Goal: Task Accomplishment & Management: Complete application form

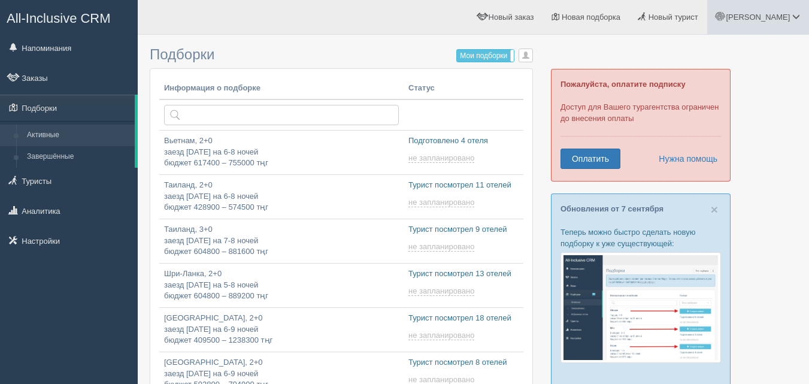
click at [798, 17] on span at bounding box center [796, 17] width 8 height 8
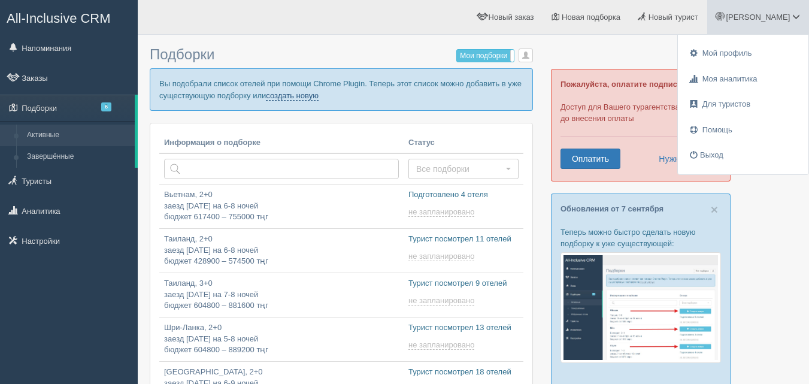
click at [298, 96] on link "создать новую" at bounding box center [292, 96] width 53 height 10
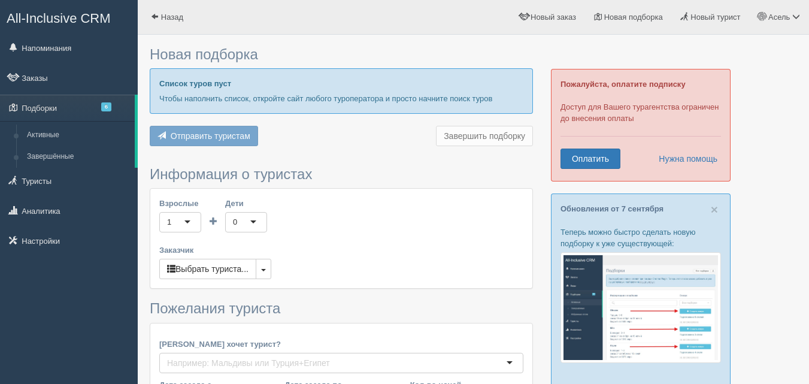
type input "6-8"
type input "1151600"
type input "1455000"
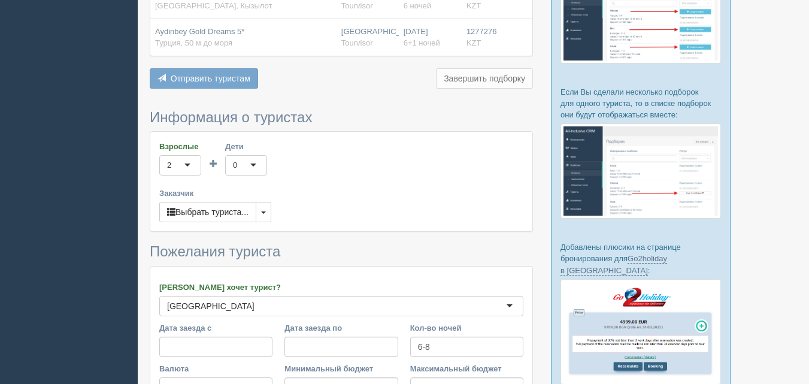
scroll to position [359, 0]
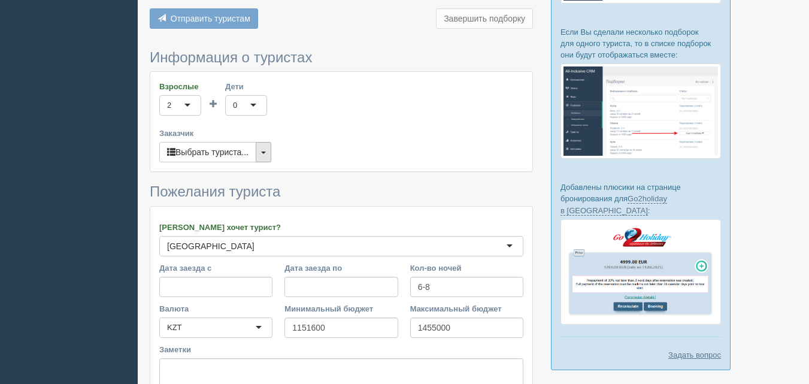
click at [268, 156] on button "button" at bounding box center [264, 152] width 16 height 20
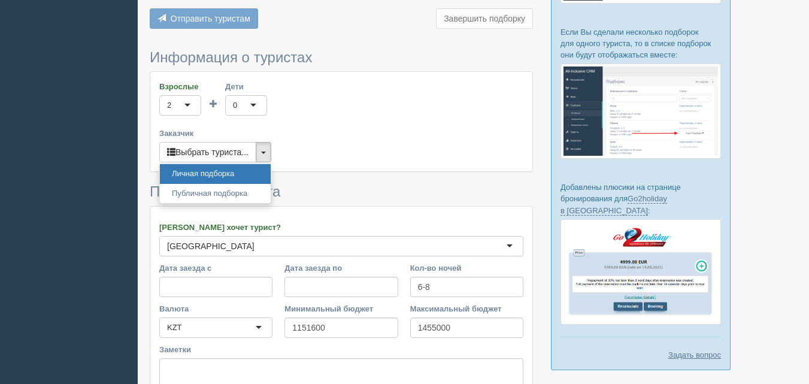
click at [353, 132] on label "Заказчик" at bounding box center [341, 133] width 364 height 11
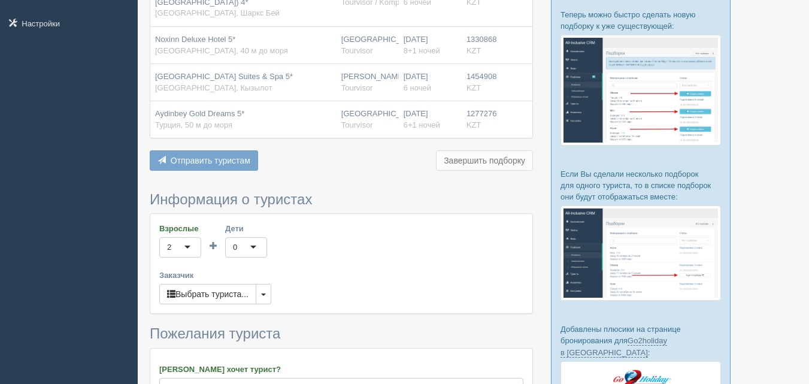
scroll to position [240, 0]
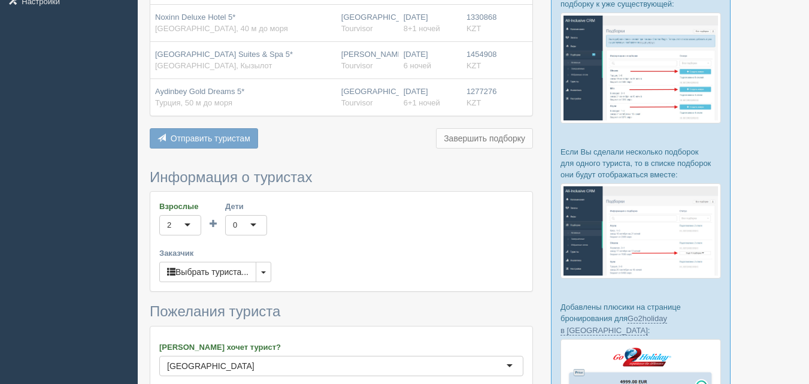
click at [260, 228] on div "0" at bounding box center [246, 225] width 42 height 20
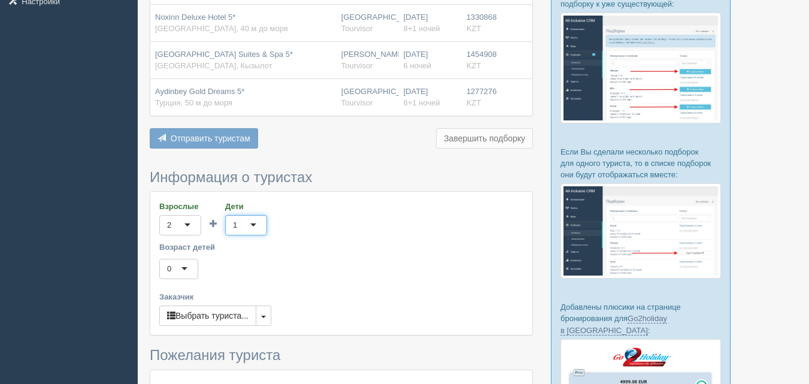
click at [186, 266] on div "0" at bounding box center [178, 269] width 39 height 20
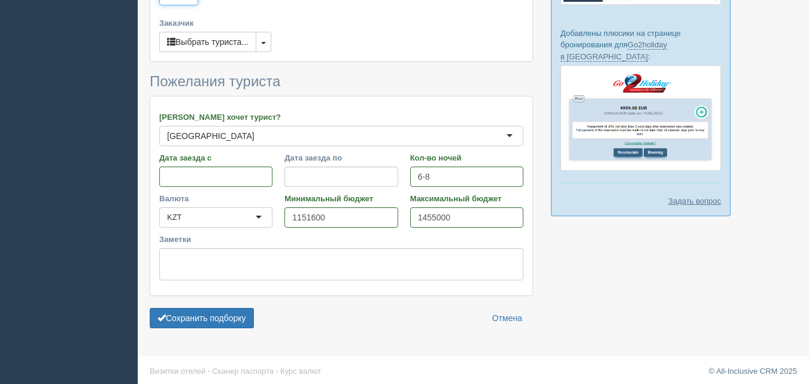
scroll to position [517, 0]
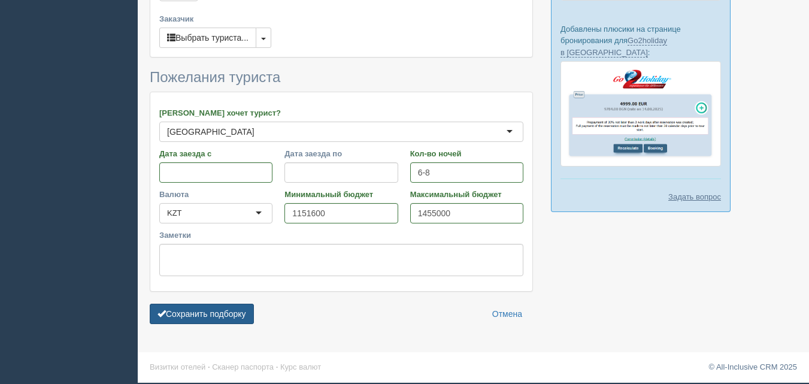
click at [187, 319] on button "Сохранить подборку" at bounding box center [202, 314] width 104 height 20
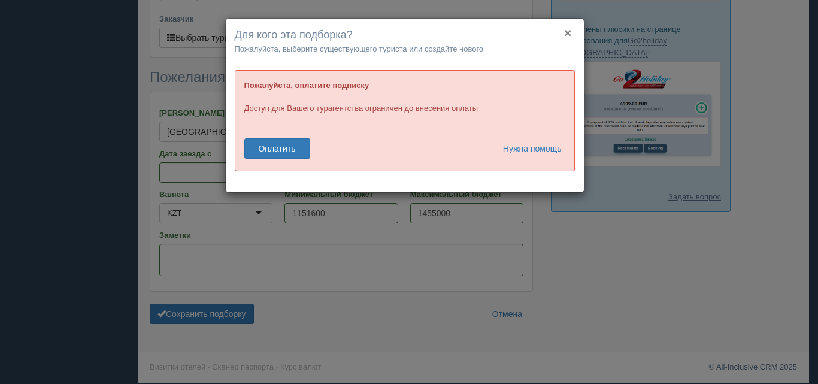
click at [569, 34] on button "×" at bounding box center [567, 32] width 7 height 13
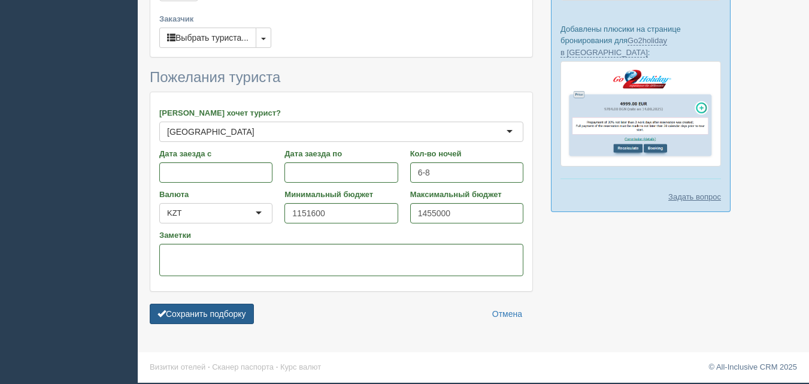
click at [202, 312] on button "Сохранить подборку" at bounding box center [202, 314] width 104 height 20
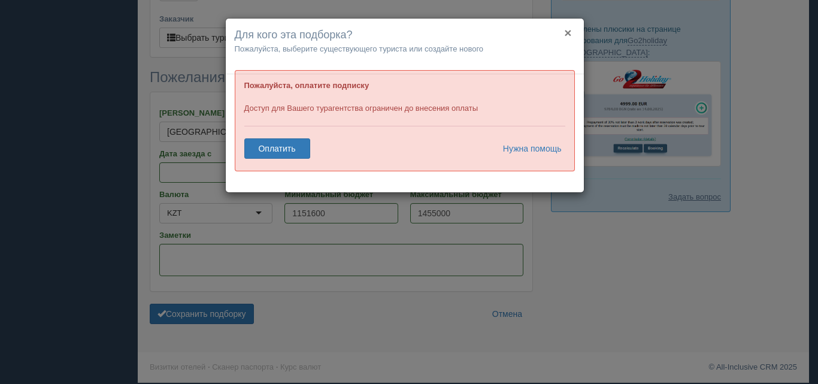
click at [568, 29] on button "×" at bounding box center [567, 32] width 7 height 13
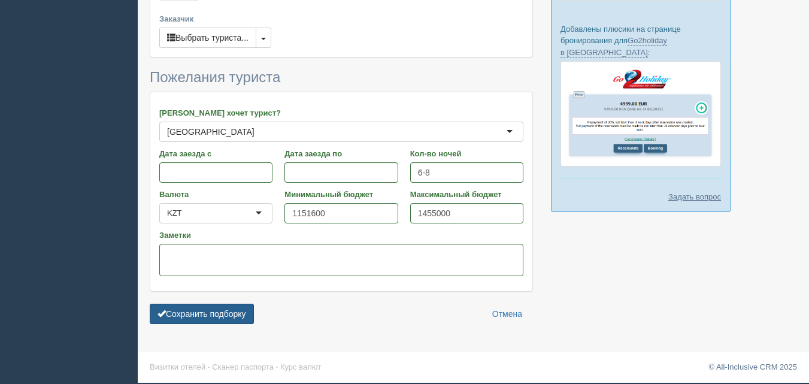
click at [203, 317] on button "Сохранить подборку" at bounding box center [202, 314] width 104 height 20
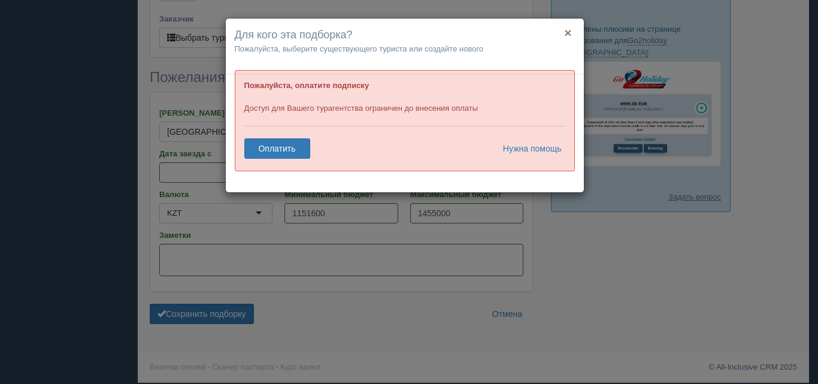
click at [571, 35] on button "×" at bounding box center [567, 32] width 7 height 13
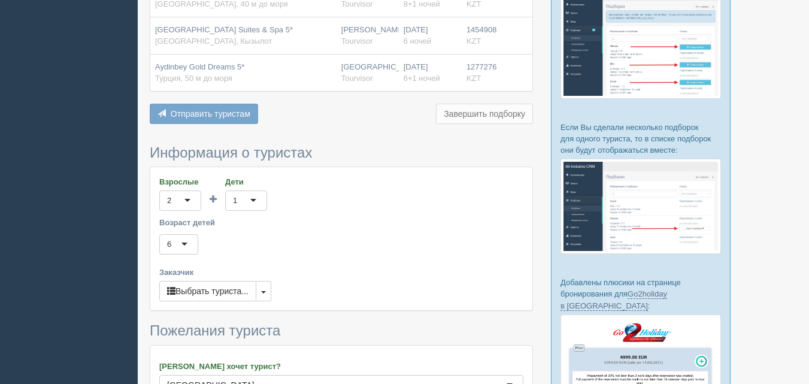
scroll to position [158, 0]
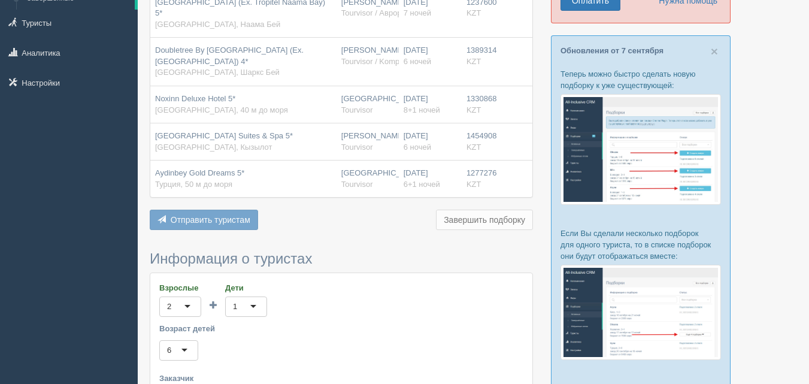
click at [237, 228] on button "Отправить туристам Отправить" at bounding box center [204, 220] width 108 height 20
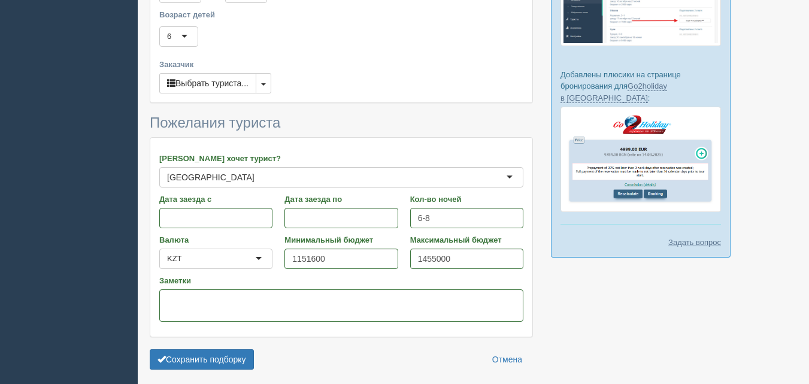
scroll to position [517, 0]
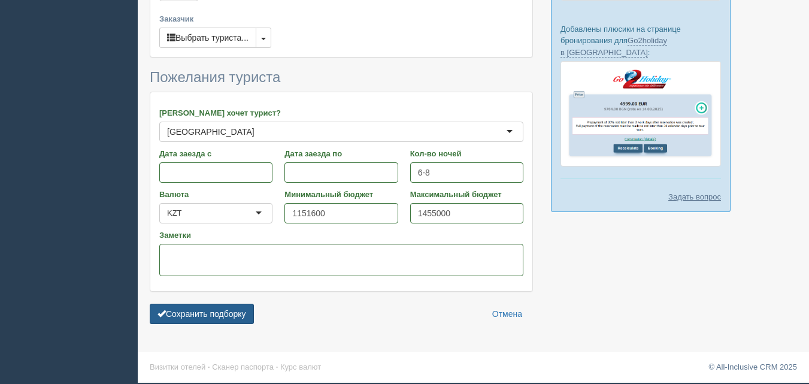
click at [186, 316] on button "Сохранить подборку" at bounding box center [202, 314] width 104 height 20
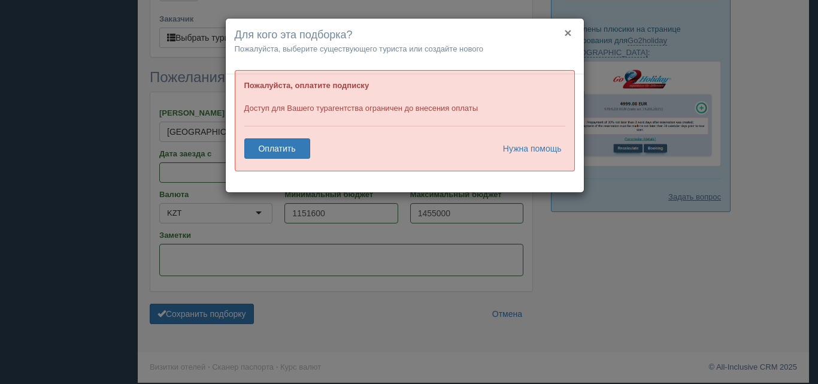
click at [567, 32] on button "×" at bounding box center [567, 32] width 7 height 13
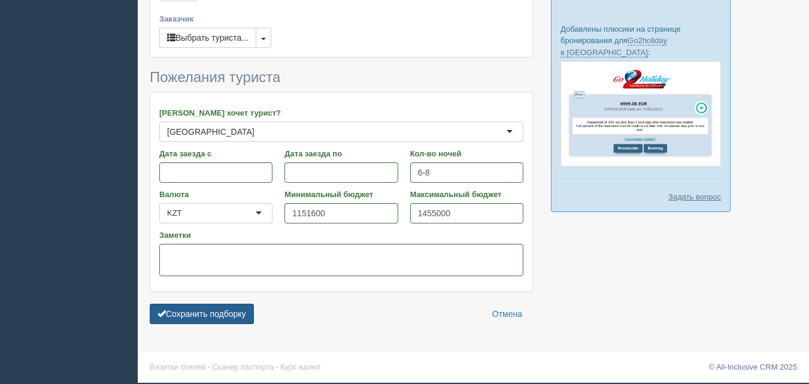
click at [191, 317] on button "Сохранить подборку" at bounding box center [202, 314] width 104 height 20
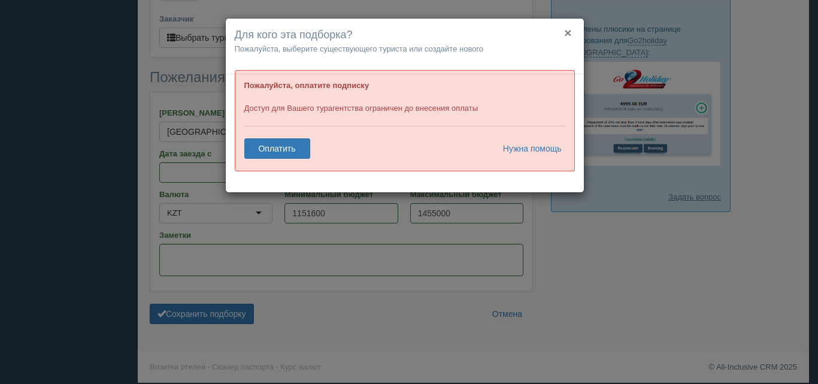
click at [566, 32] on button "×" at bounding box center [567, 32] width 7 height 13
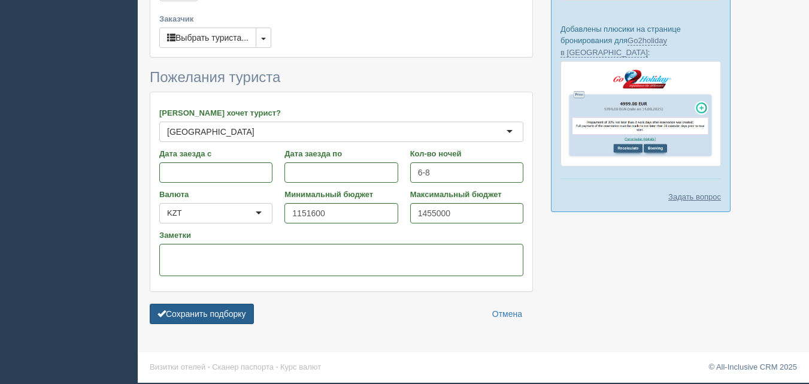
click at [183, 311] on button "Сохранить подборку" at bounding box center [202, 314] width 104 height 20
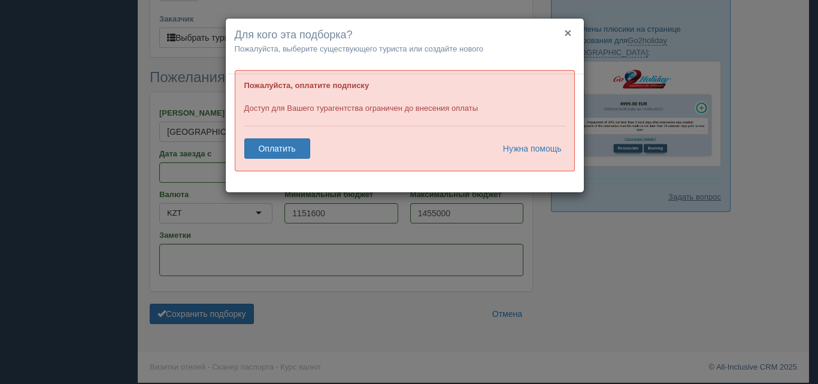
click at [568, 31] on button "×" at bounding box center [567, 32] width 7 height 13
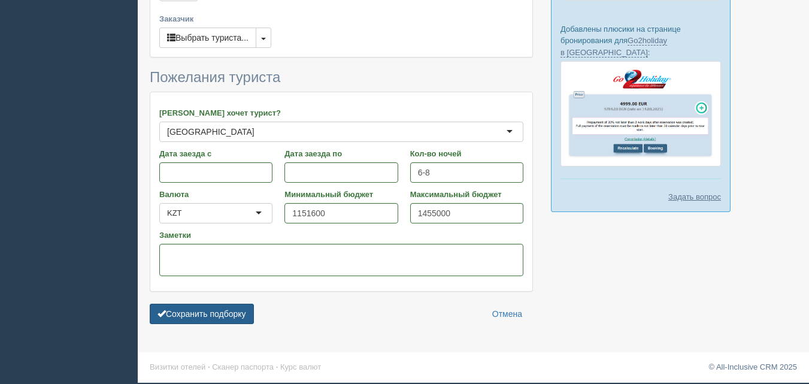
click at [188, 313] on button "Сохранить подборку" at bounding box center [202, 314] width 104 height 20
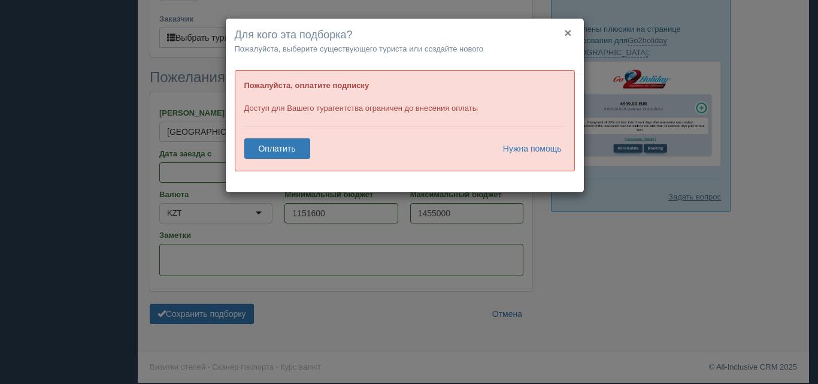
click at [568, 31] on button "×" at bounding box center [567, 32] width 7 height 13
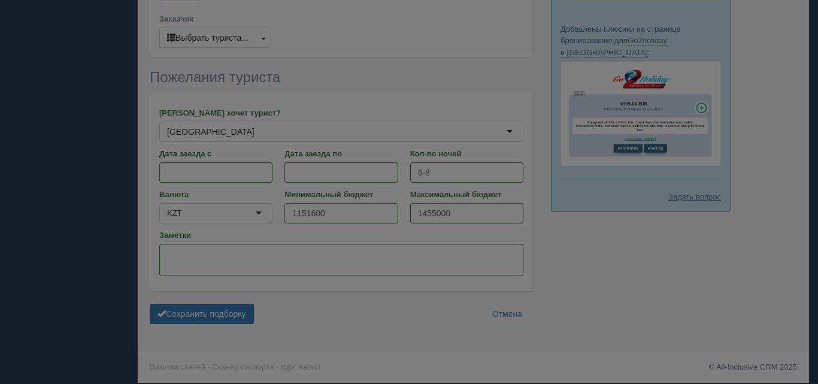
click at [568, 31] on div "× Для кого эта подборка? Пожалуйста, выберите существующего туриста или создайт…" at bounding box center [405, 3] width 358 height 56
